Goal: Information Seeking & Learning: Understand process/instructions

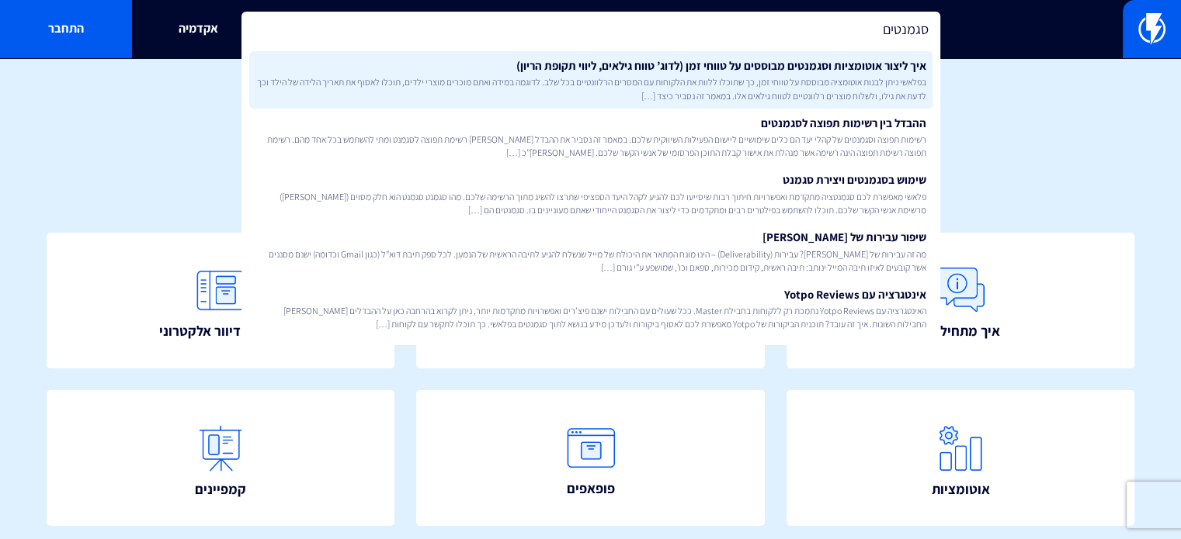
type input "סגמנטים"
click at [712, 86] on span "בפלאשי ניתן לבנות אוטומציה מבוססת על טווחי זמן, כך שתוכלו ללוות את הלקוחות עם ה…" at bounding box center [590, 88] width 671 height 26
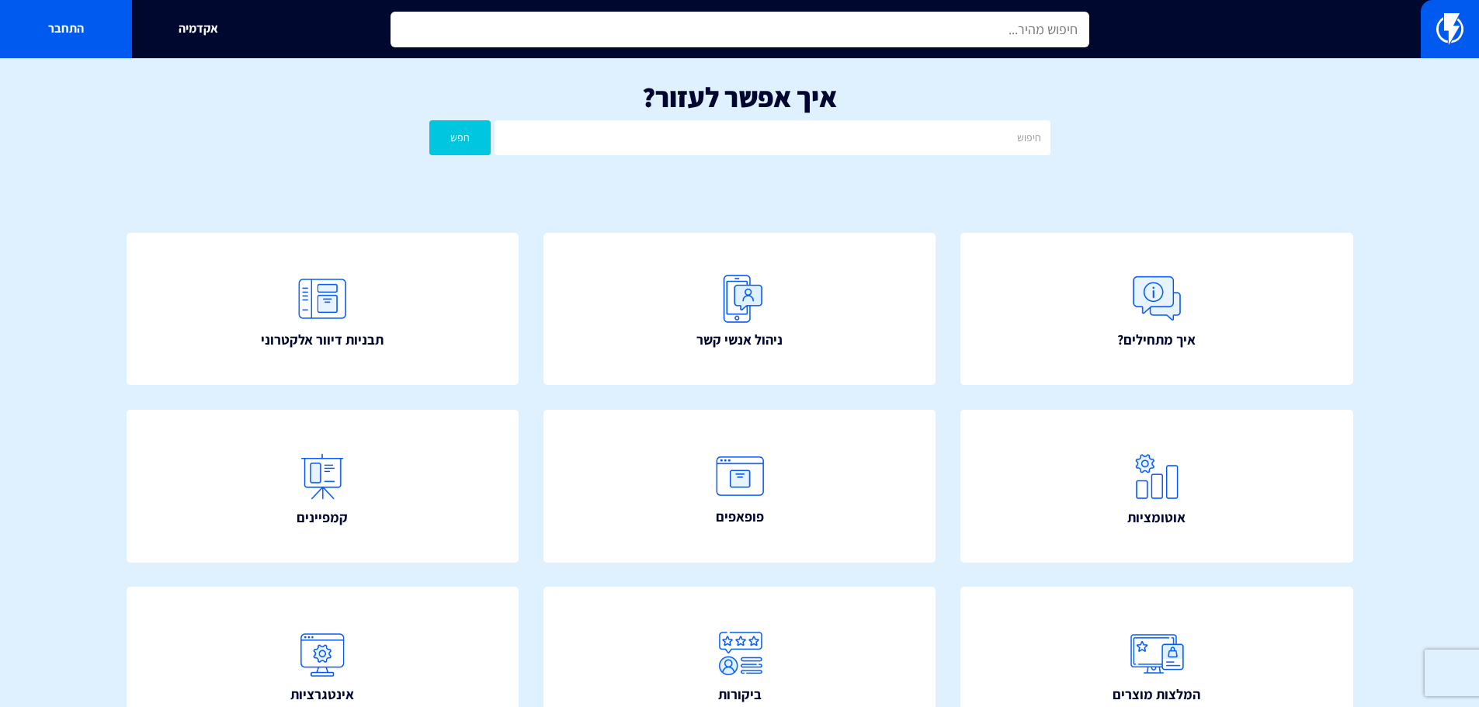
click at [955, 36] on input "text" at bounding box center [739, 30] width 699 height 36
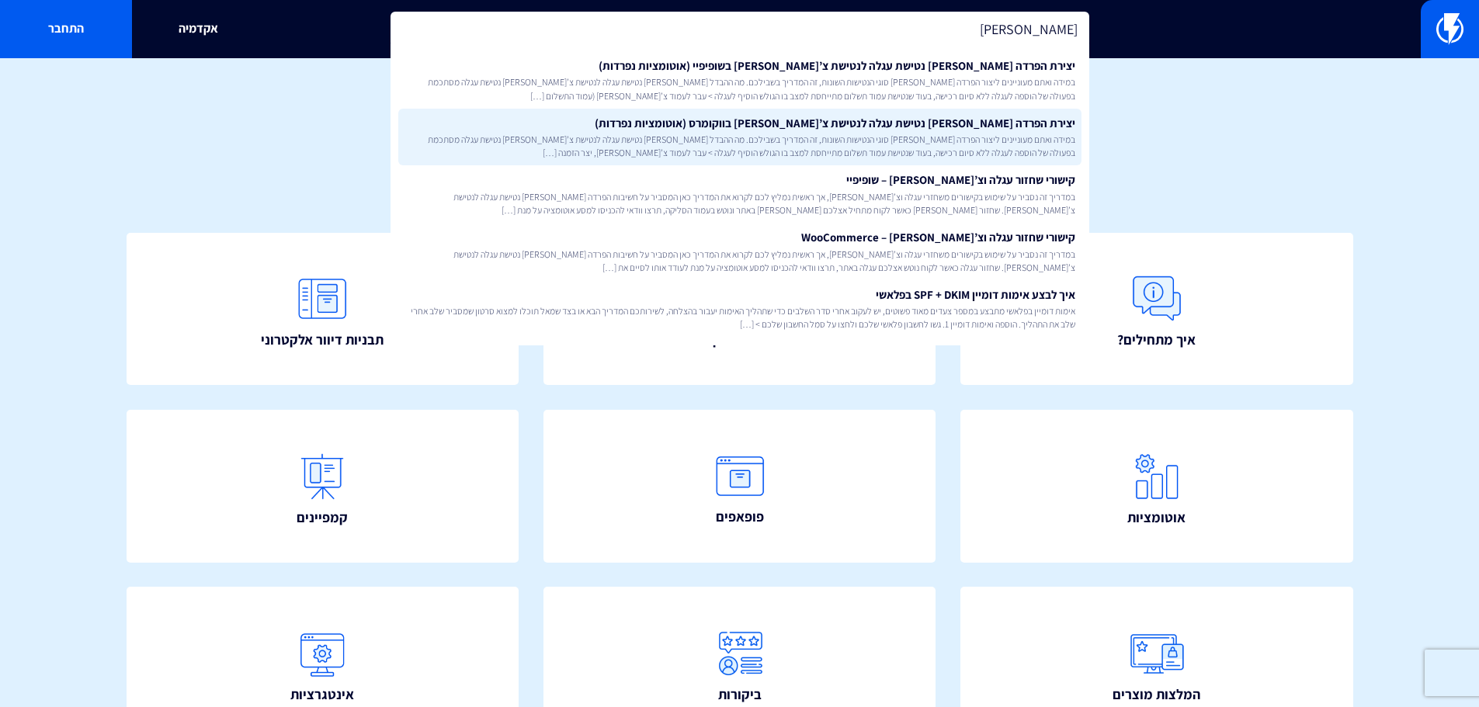
type input "צ'ק"
click at [1019, 134] on span "במידה ואתם מעוניינים ליצור הפרדה בין סוגי הנטישות השונות, זה המדריך בשבילכם. מה…" at bounding box center [739, 146] width 671 height 26
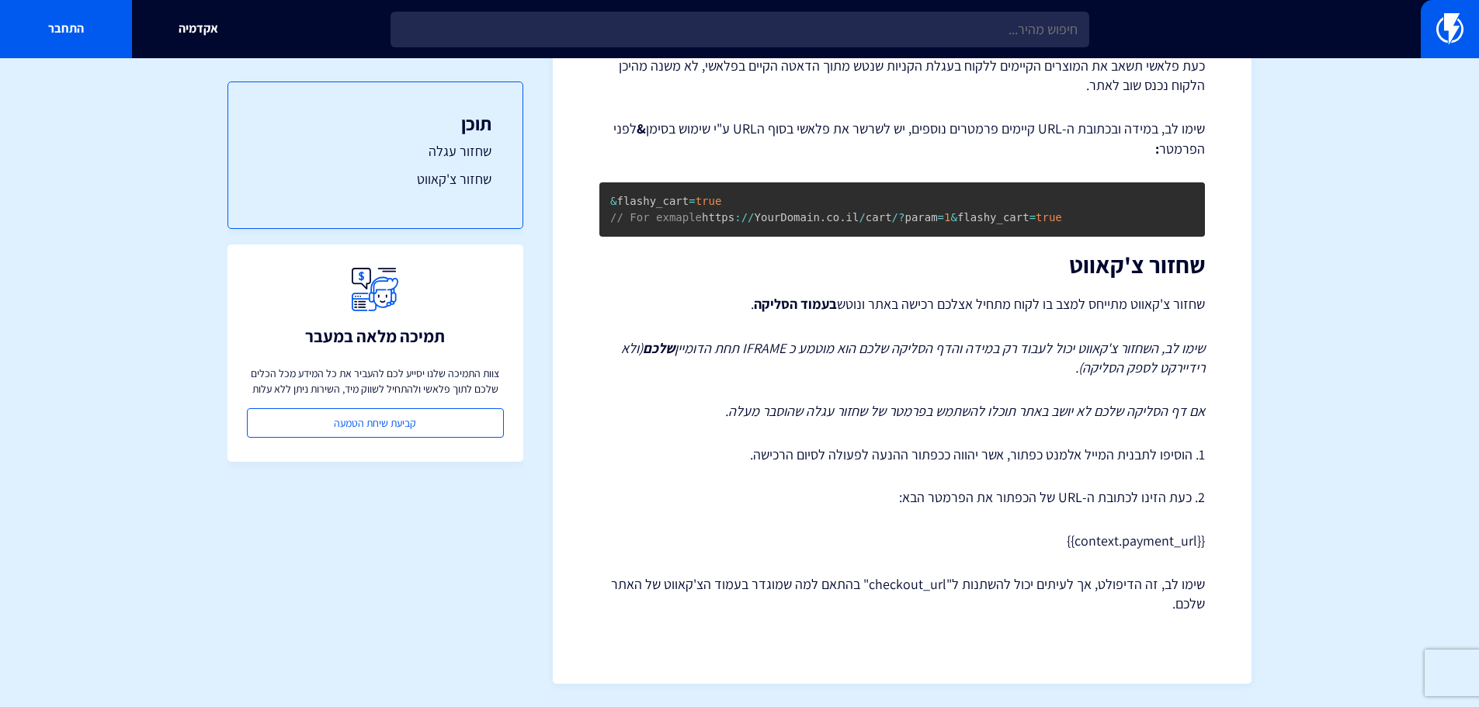
scroll to position [964, 0]
click at [1139, 536] on p "{{context.payment_url}}" at bounding box center [901, 541] width 605 height 20
